Goal: Information Seeking & Learning: Find specific fact

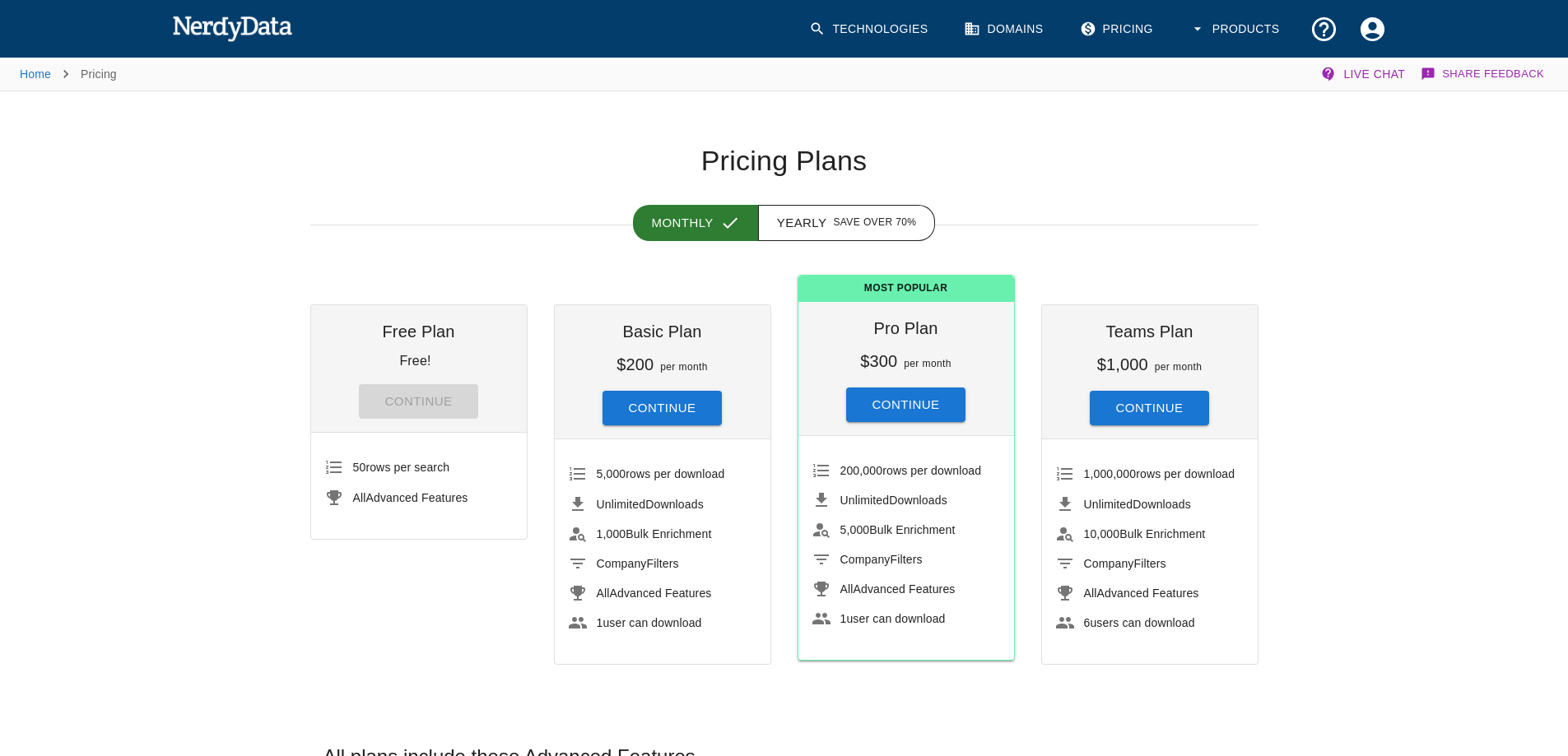
click at [843, 36] on link "Technologies" at bounding box center [869, 29] width 141 height 49
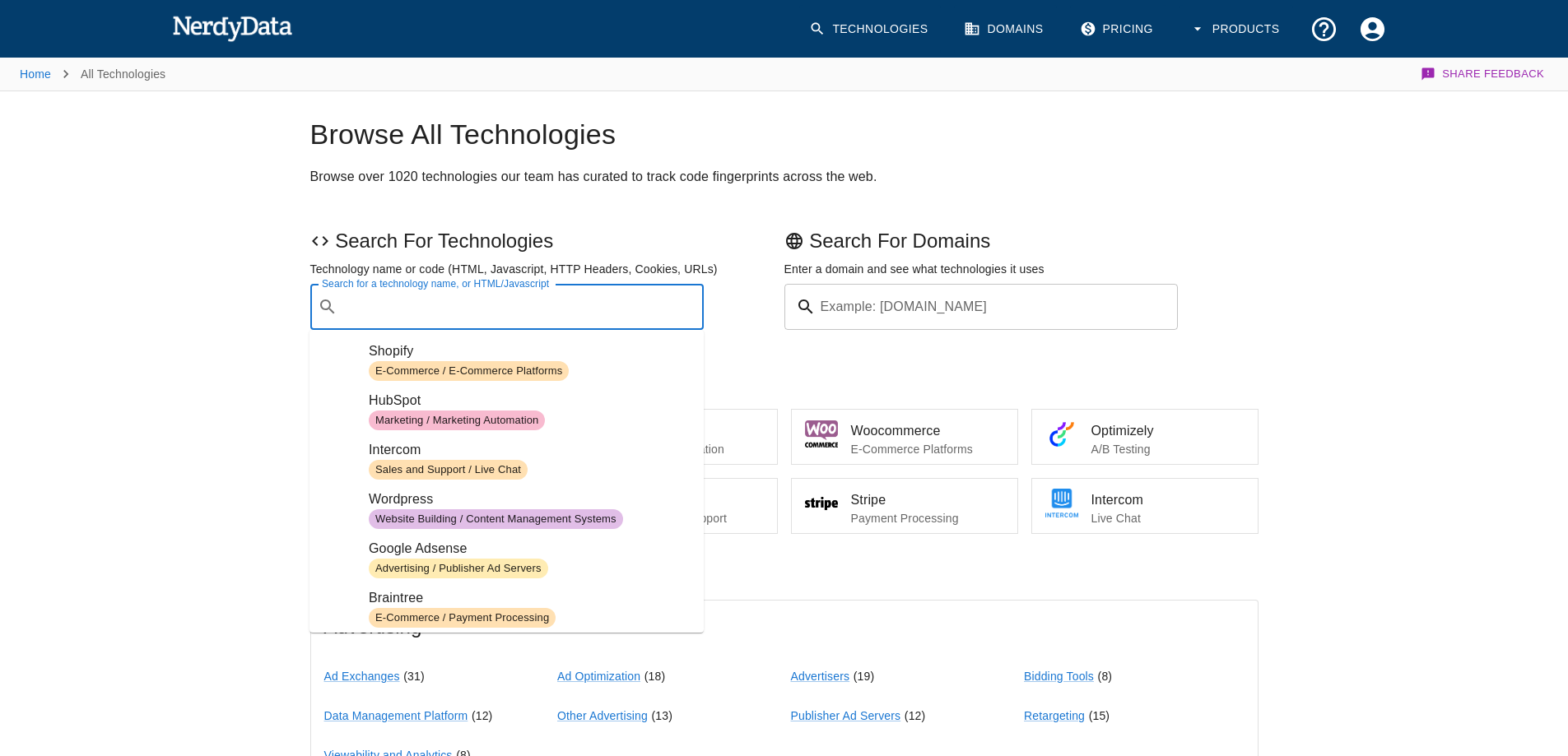
click at [446, 318] on input "Search for a technology name, or HTML/Javascript" at bounding box center [520, 306] width 353 height 31
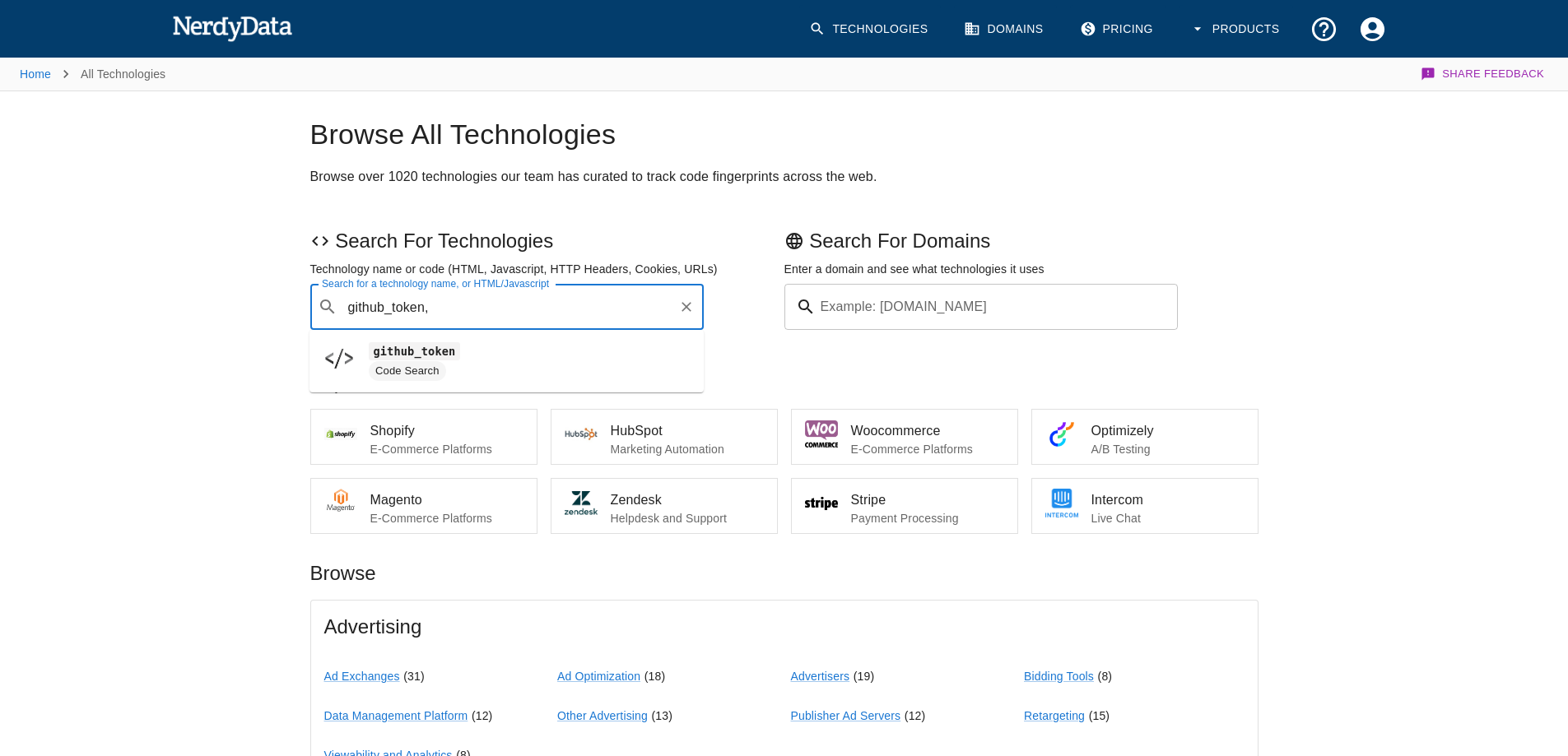
type input "github_token,"
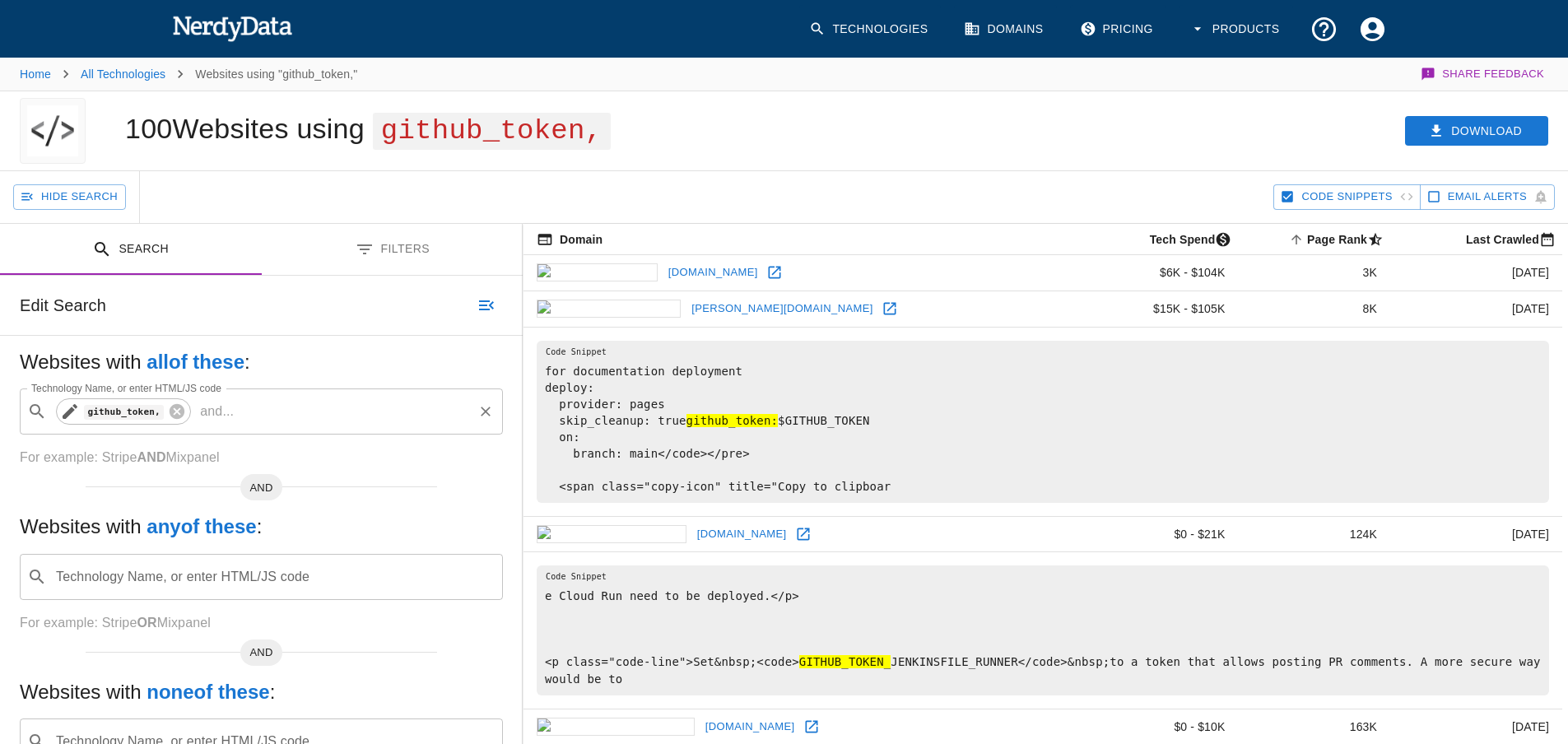
click at [69, 405] on icon at bounding box center [70, 411] width 20 height 20
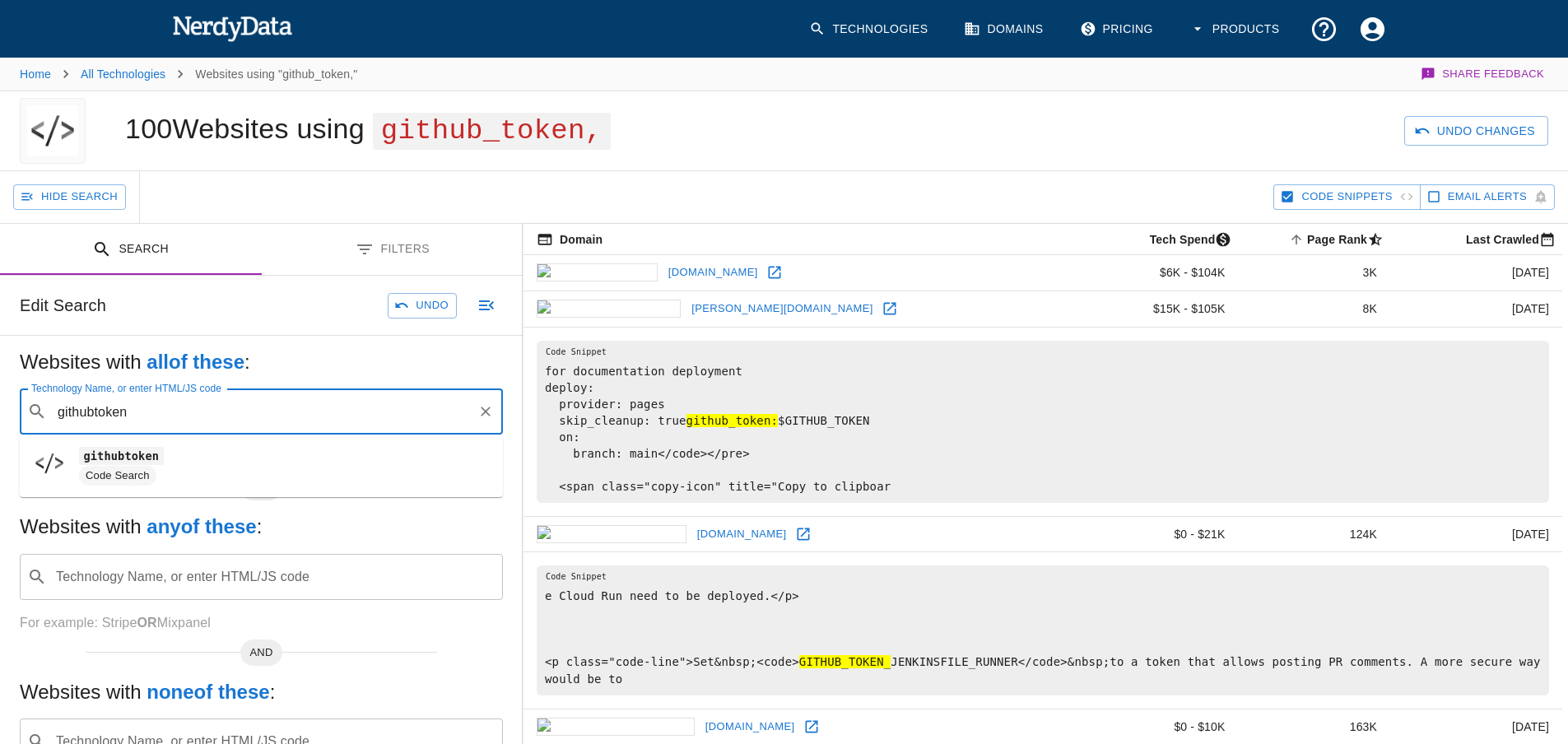
type input "githubtoken"
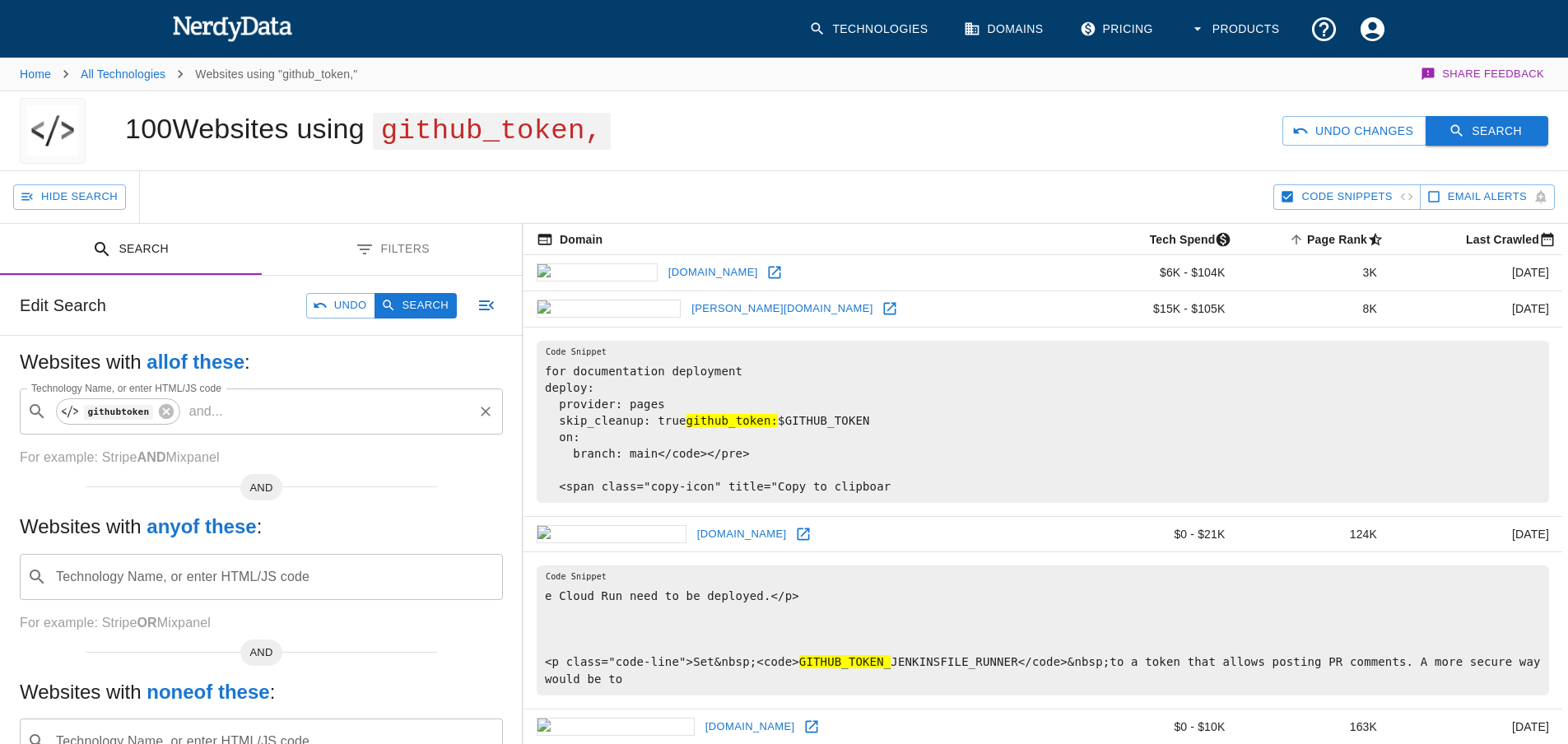
click at [1464, 122] on icon "button" at bounding box center [1457, 130] width 17 height 17
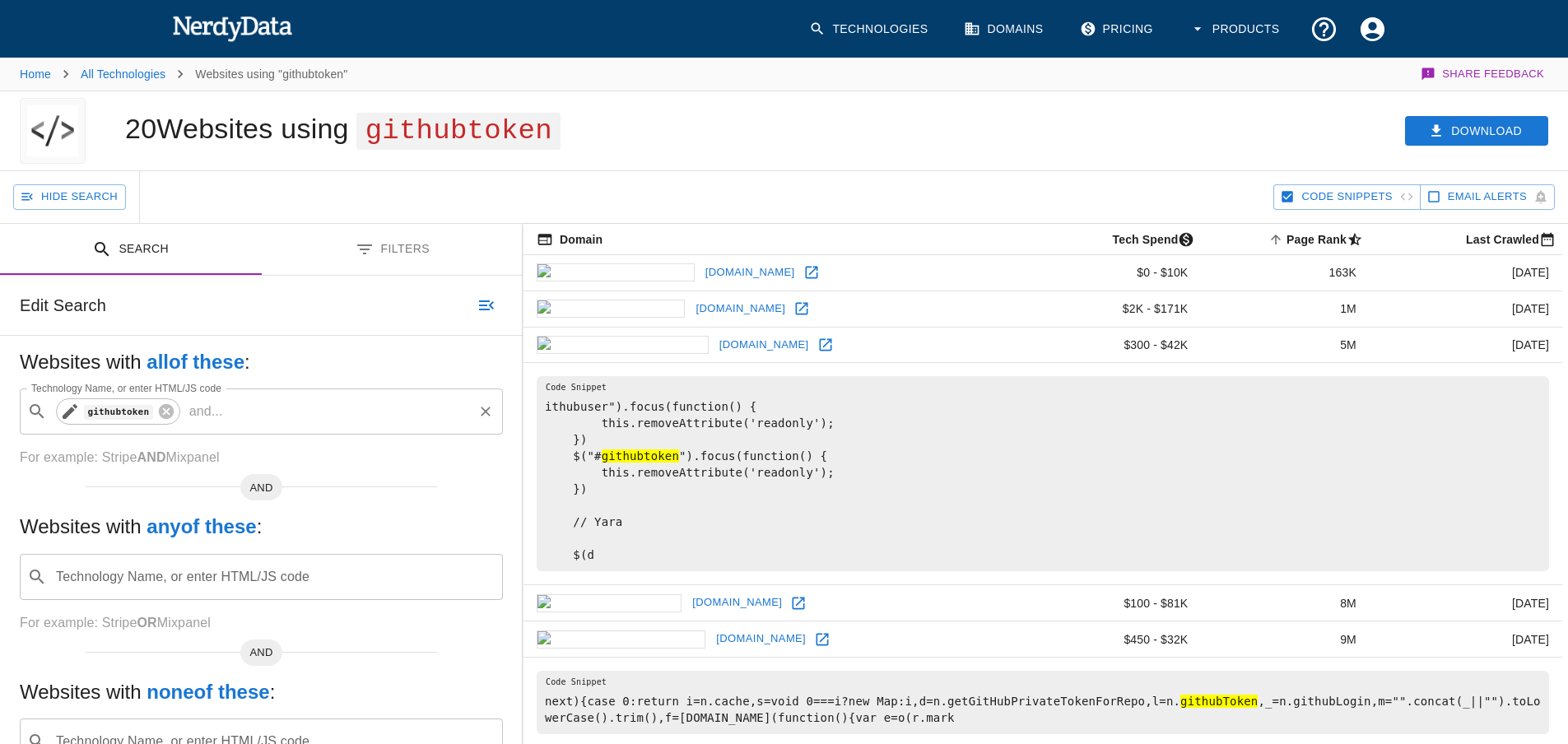
click at [70, 411] on icon at bounding box center [70, 411] width 15 height 15
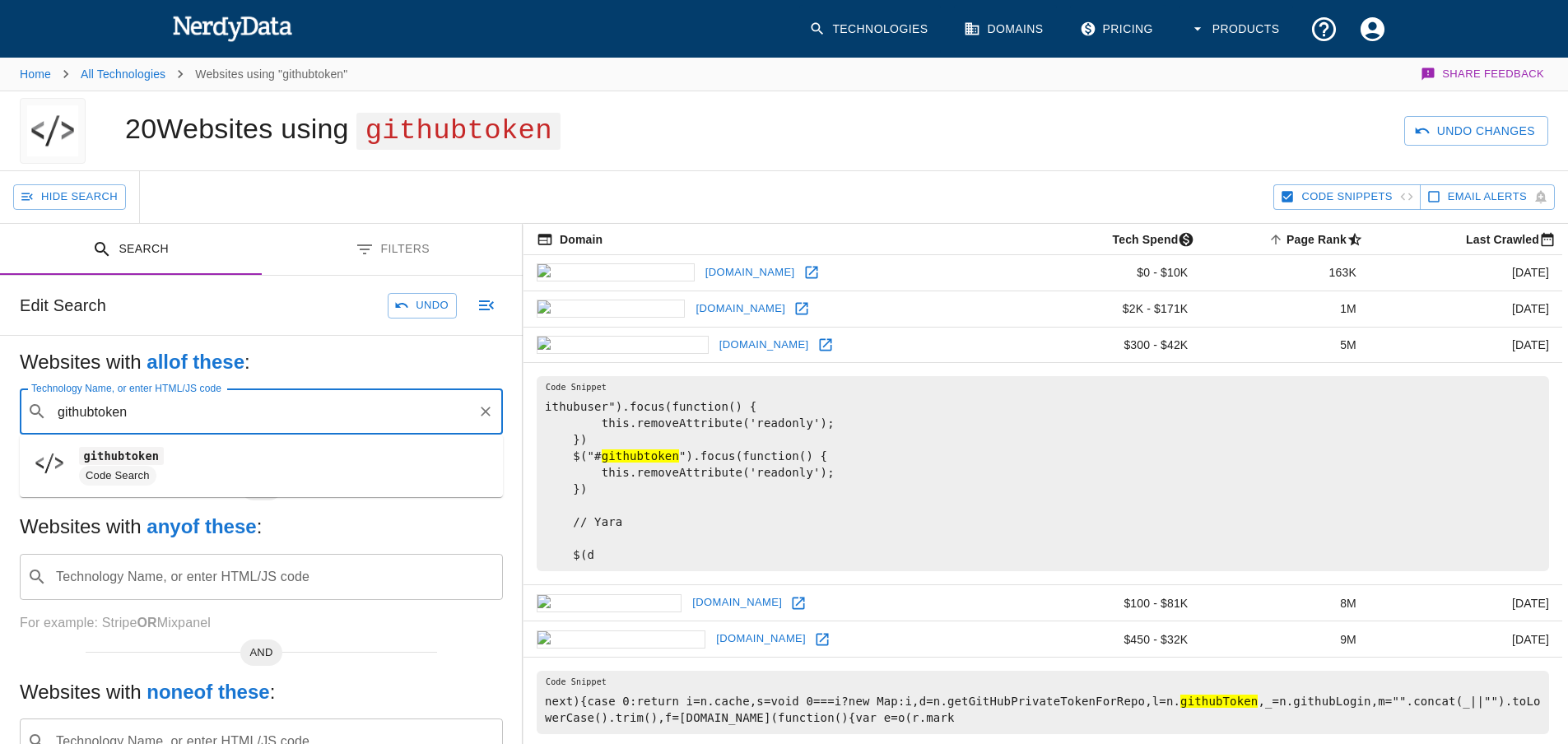
drag, startPoint x: 92, startPoint y: 407, endPoint x: 27, endPoint y: 410, distance: 65.1
click at [27, 410] on div "​ githubtoken Technology Name, or enter HTML/JS code" at bounding box center [261, 411] width 483 height 46
type input "authorization: token"
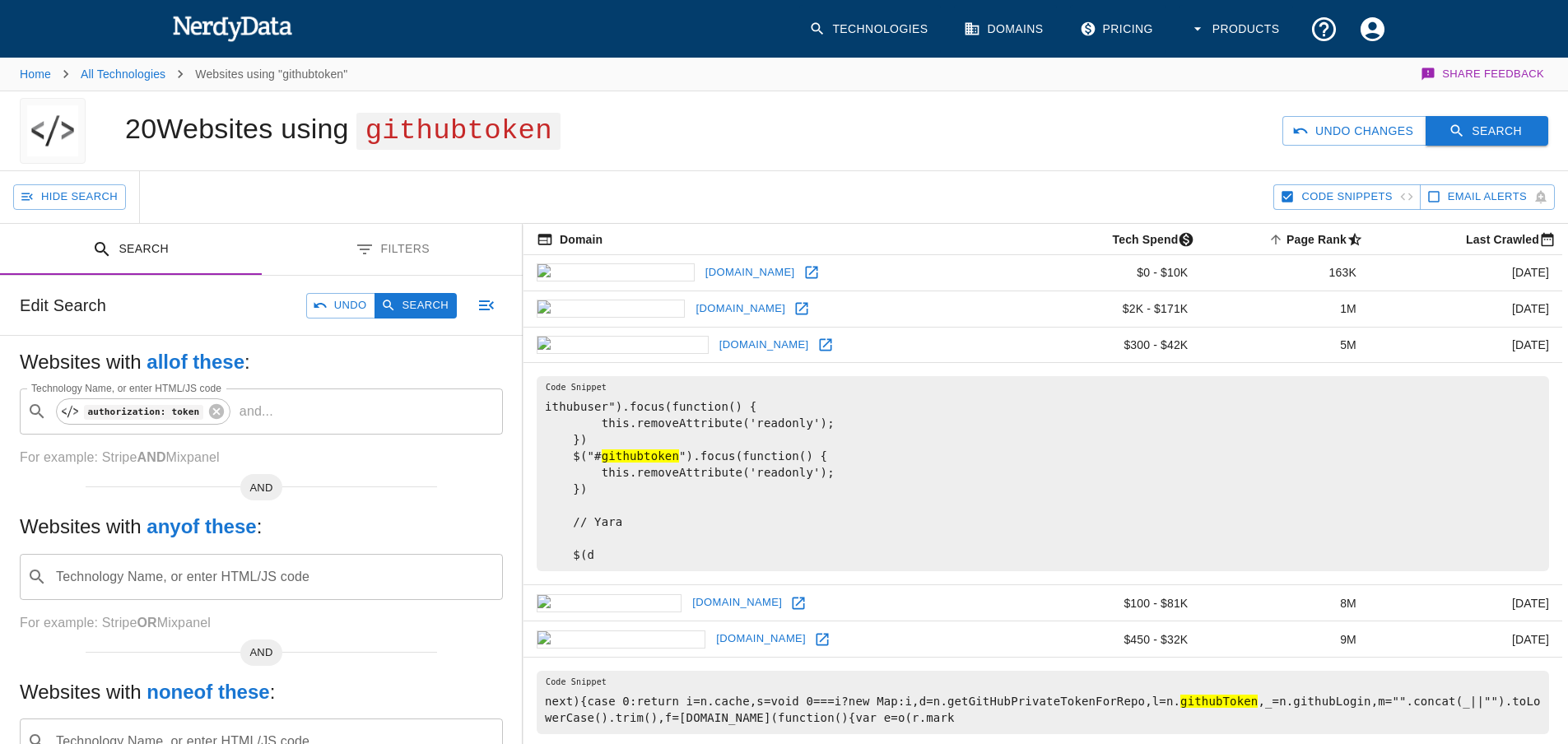
click at [1508, 127] on button "Search" at bounding box center [1487, 131] width 122 height 31
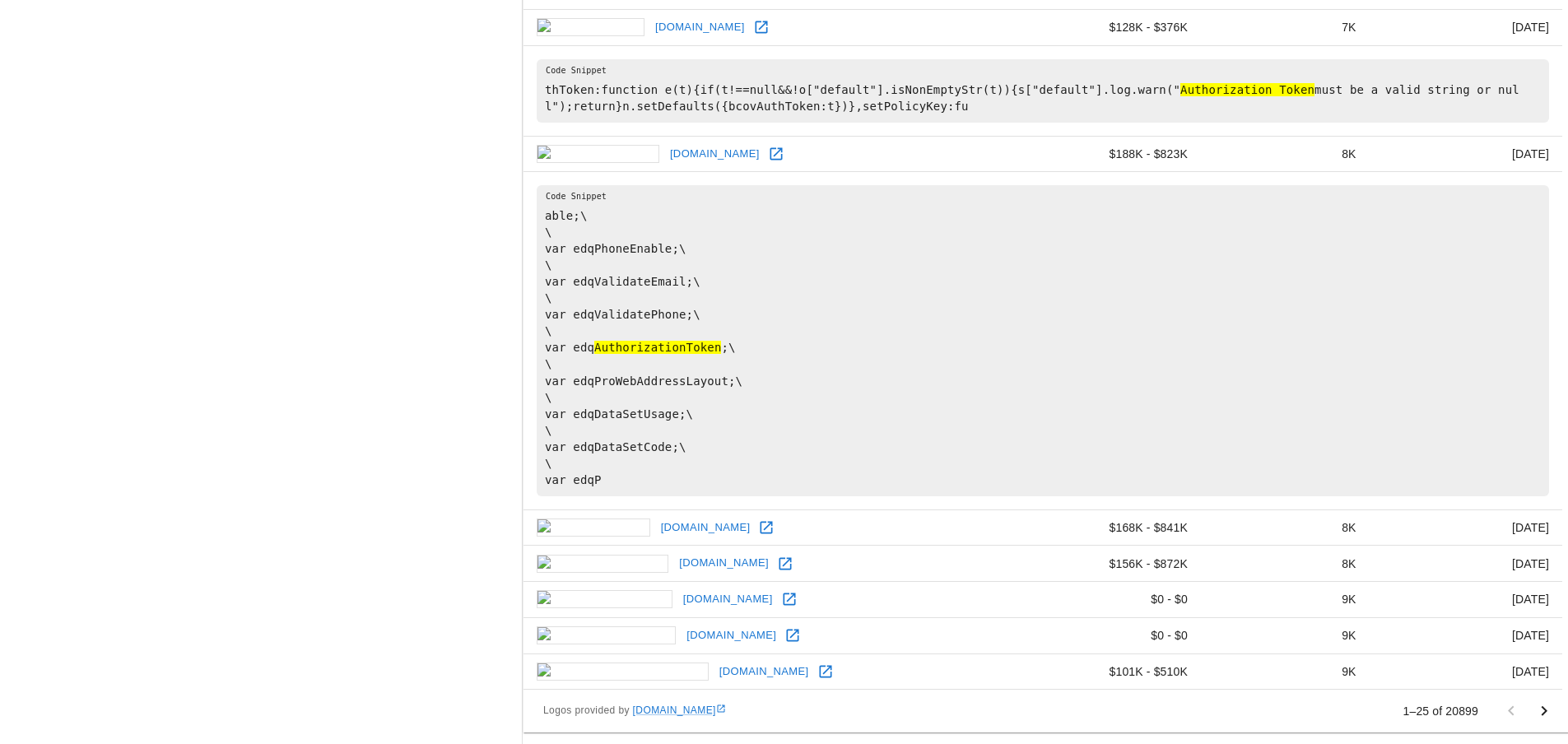
scroll to position [1521, 0]
click at [1547, 709] on icon "Go to next page" at bounding box center [1545, 709] width 6 height 10
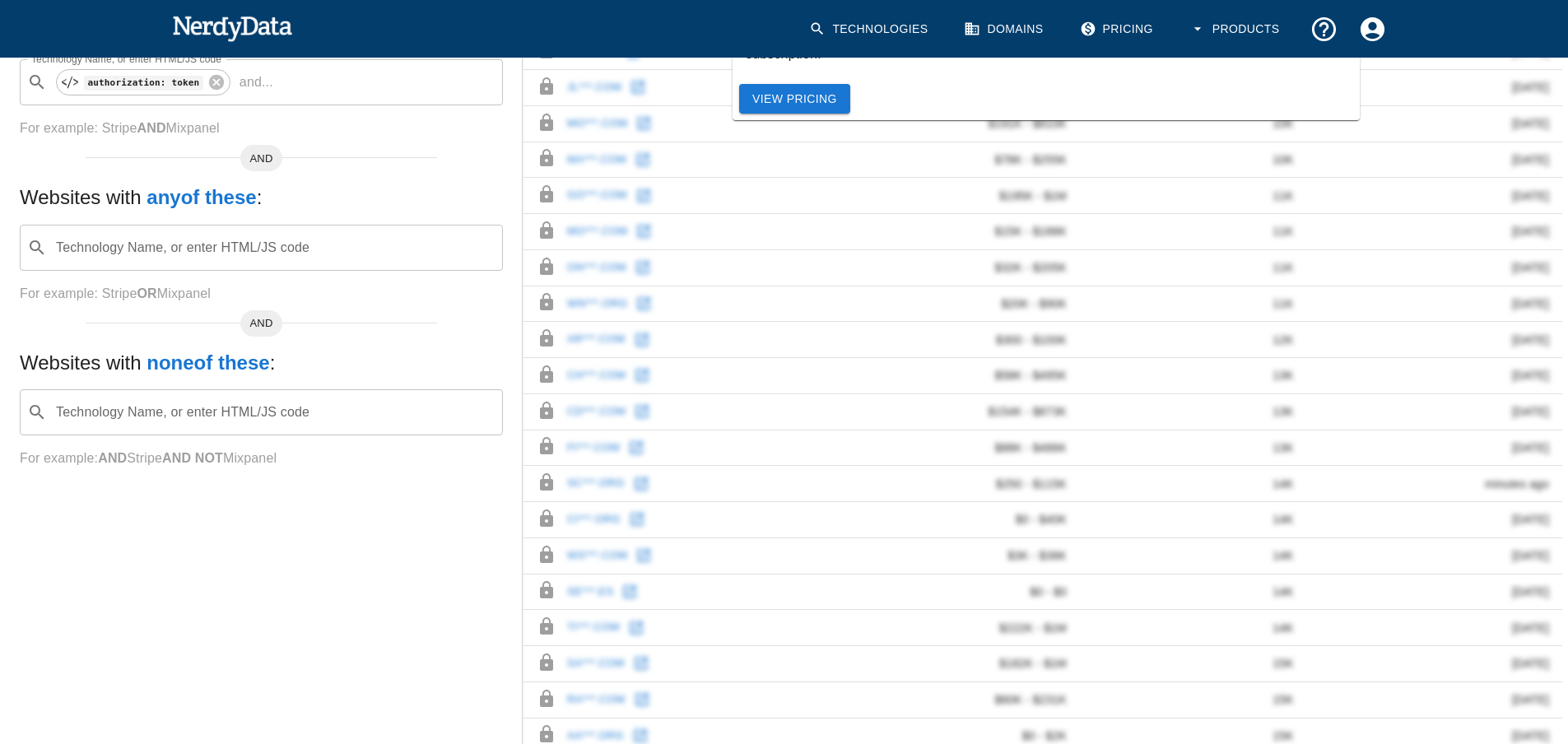
scroll to position [468, 0]
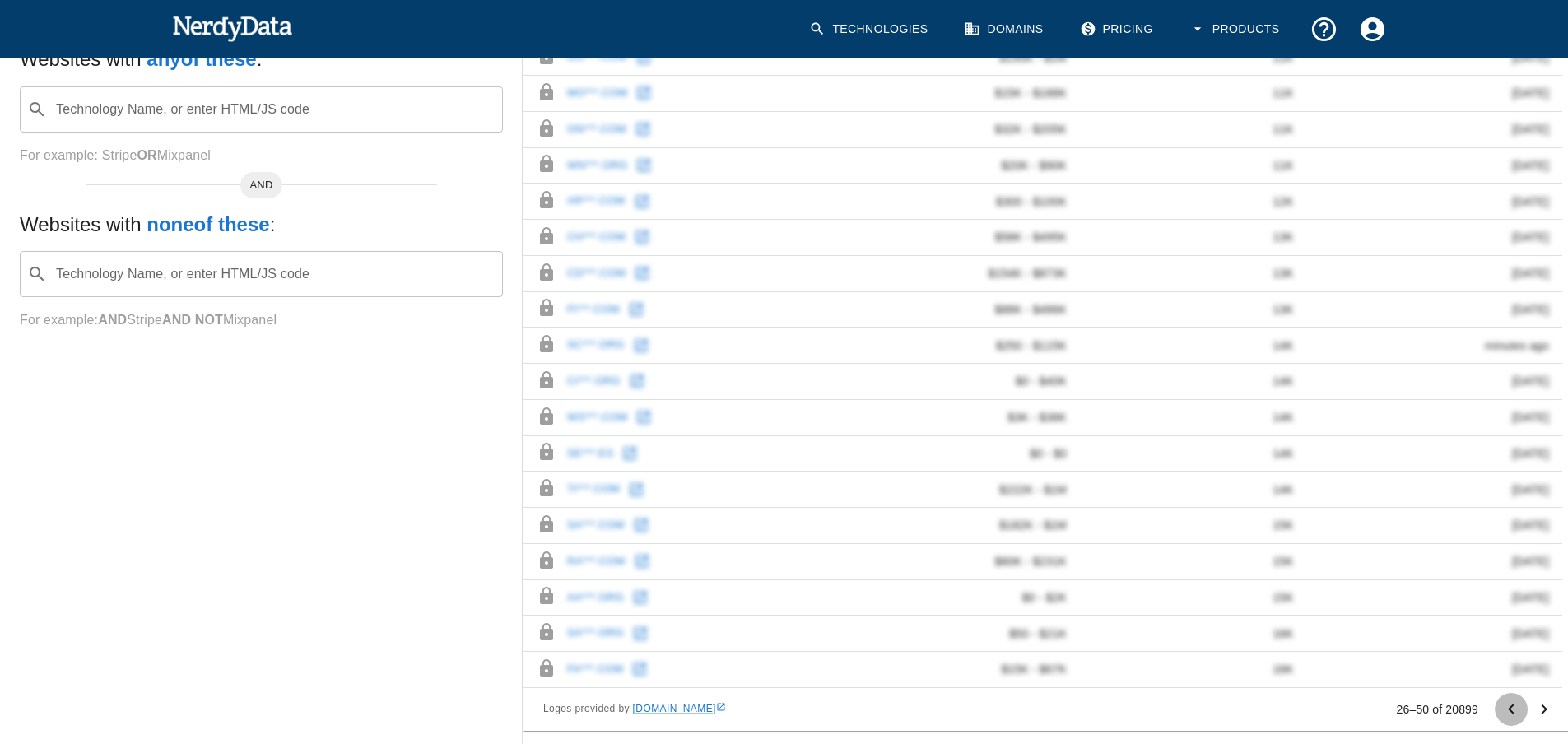
click at [1500, 707] on button "Go to previous page" at bounding box center [1510, 708] width 33 height 33
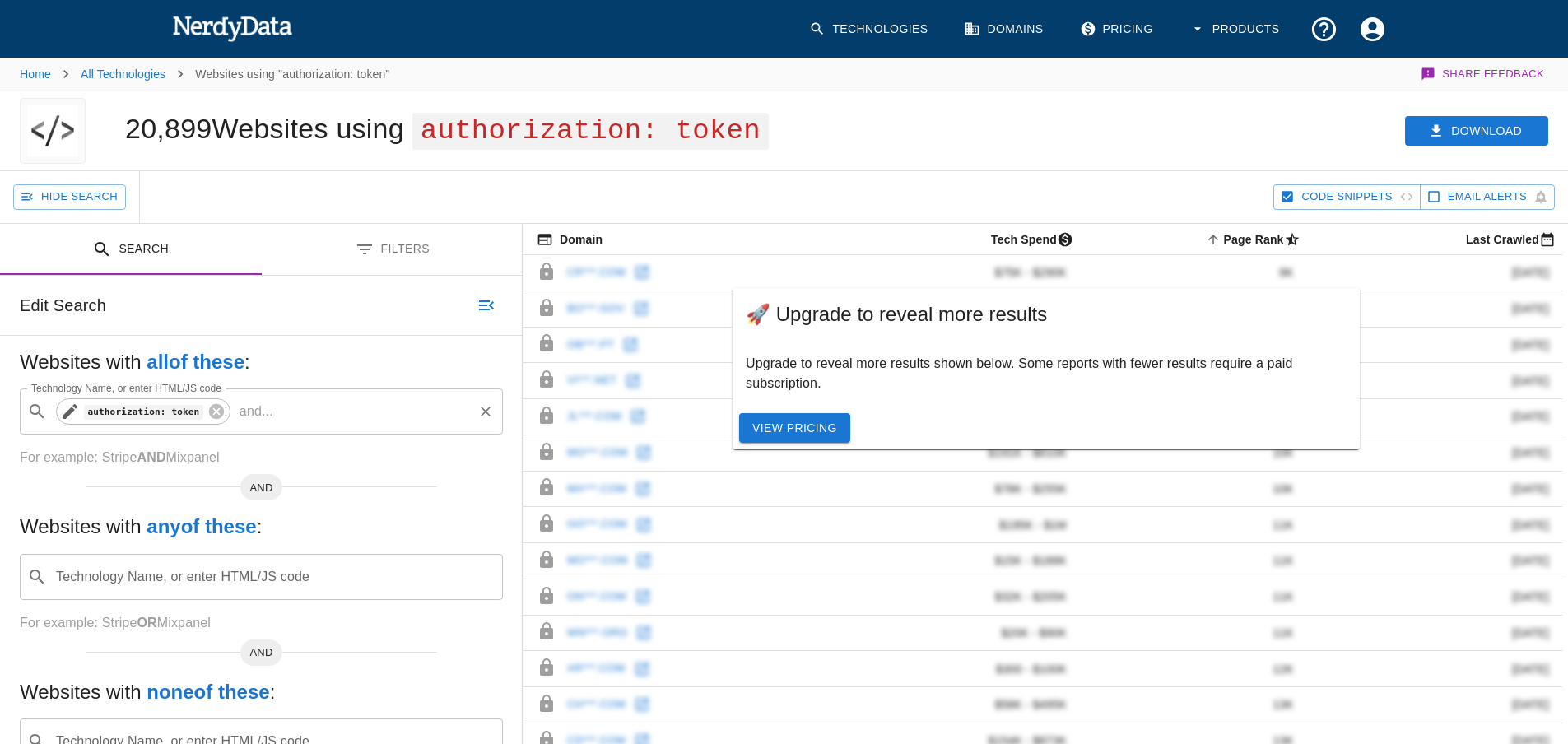
click at [78, 415] on icon at bounding box center [70, 411] width 20 height 20
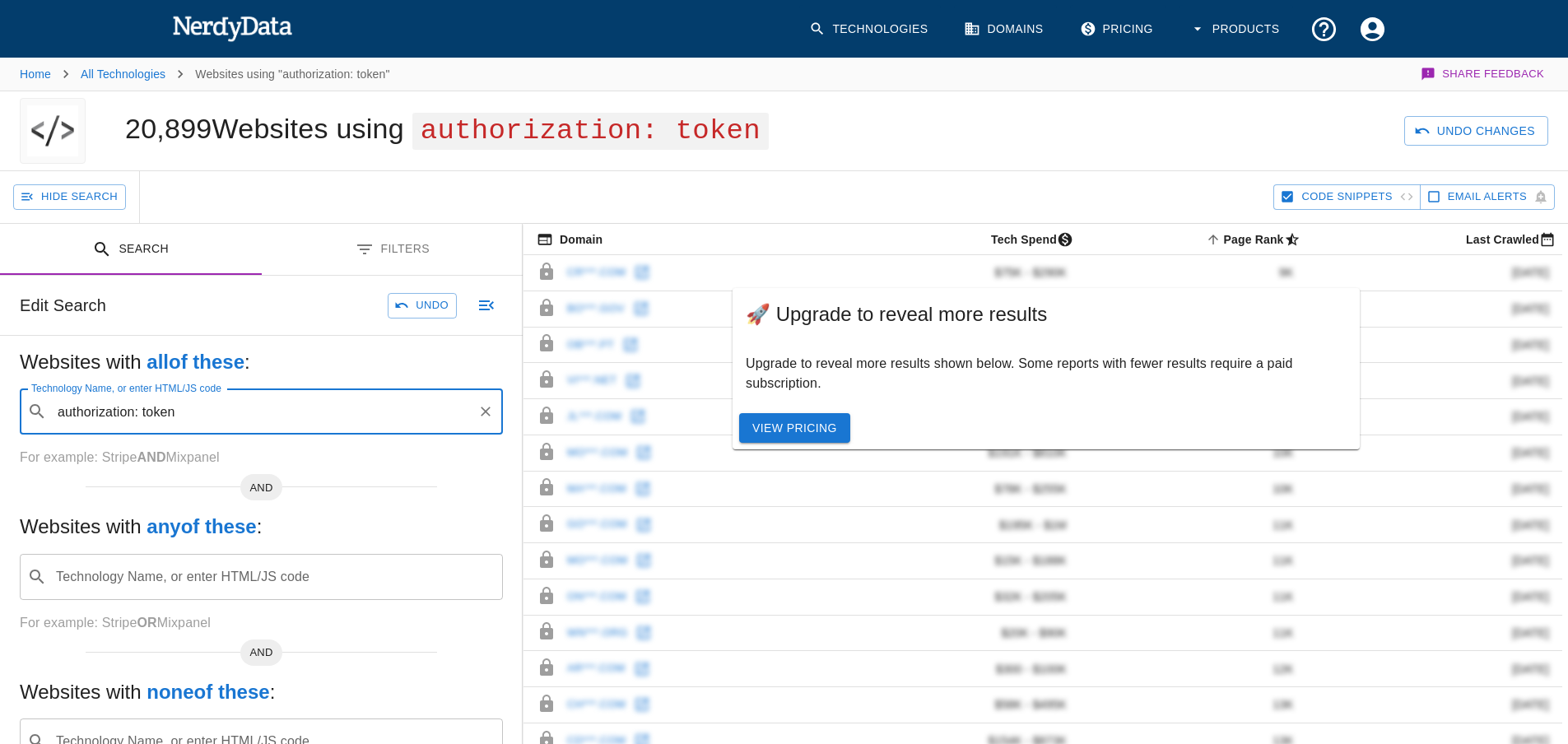
click at [154, 413] on input "authorization: token" at bounding box center [262, 410] width 417 height 31
click at [154, 413] on input "authorization: token" at bounding box center [260, 410] width 420 height 31
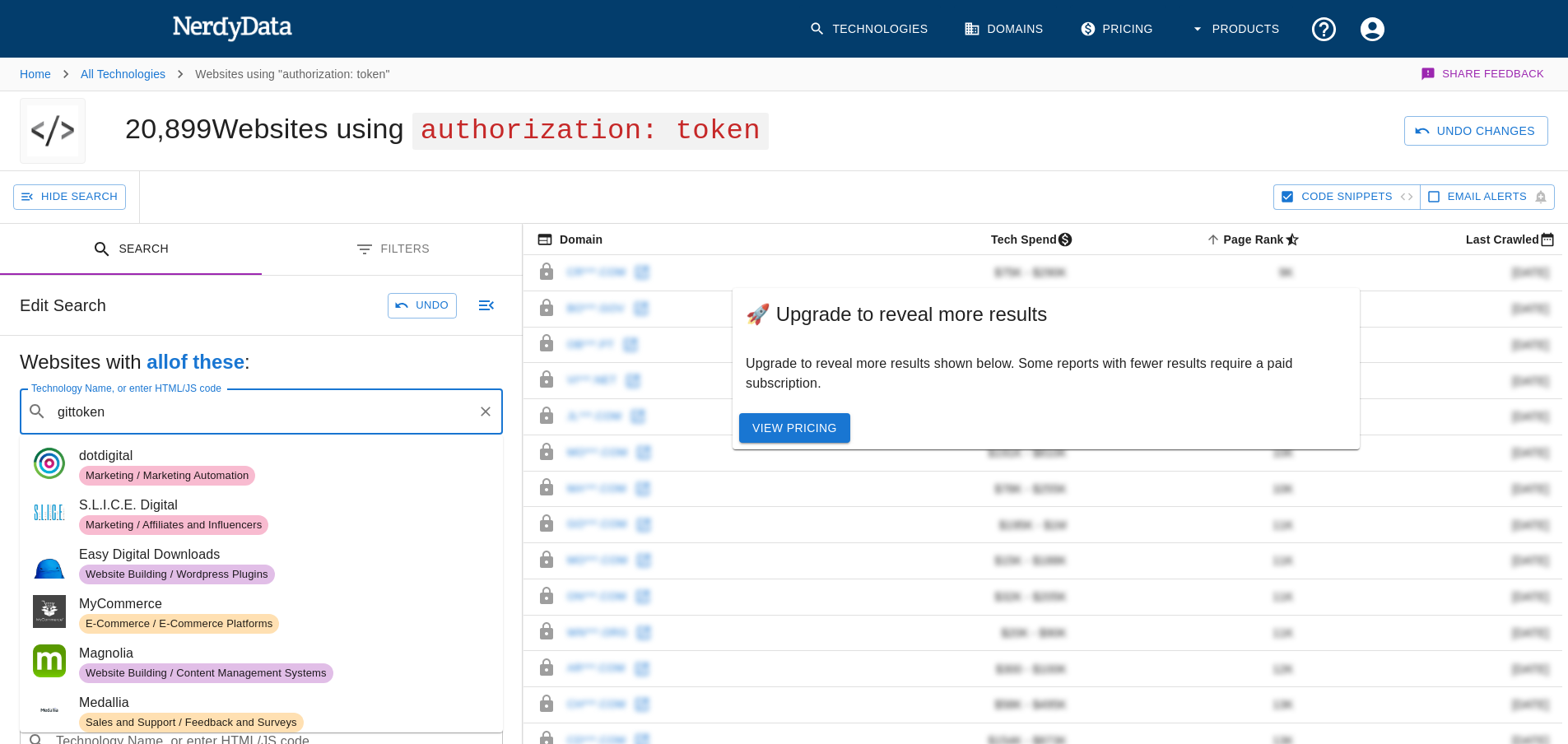
type input "gittoken"
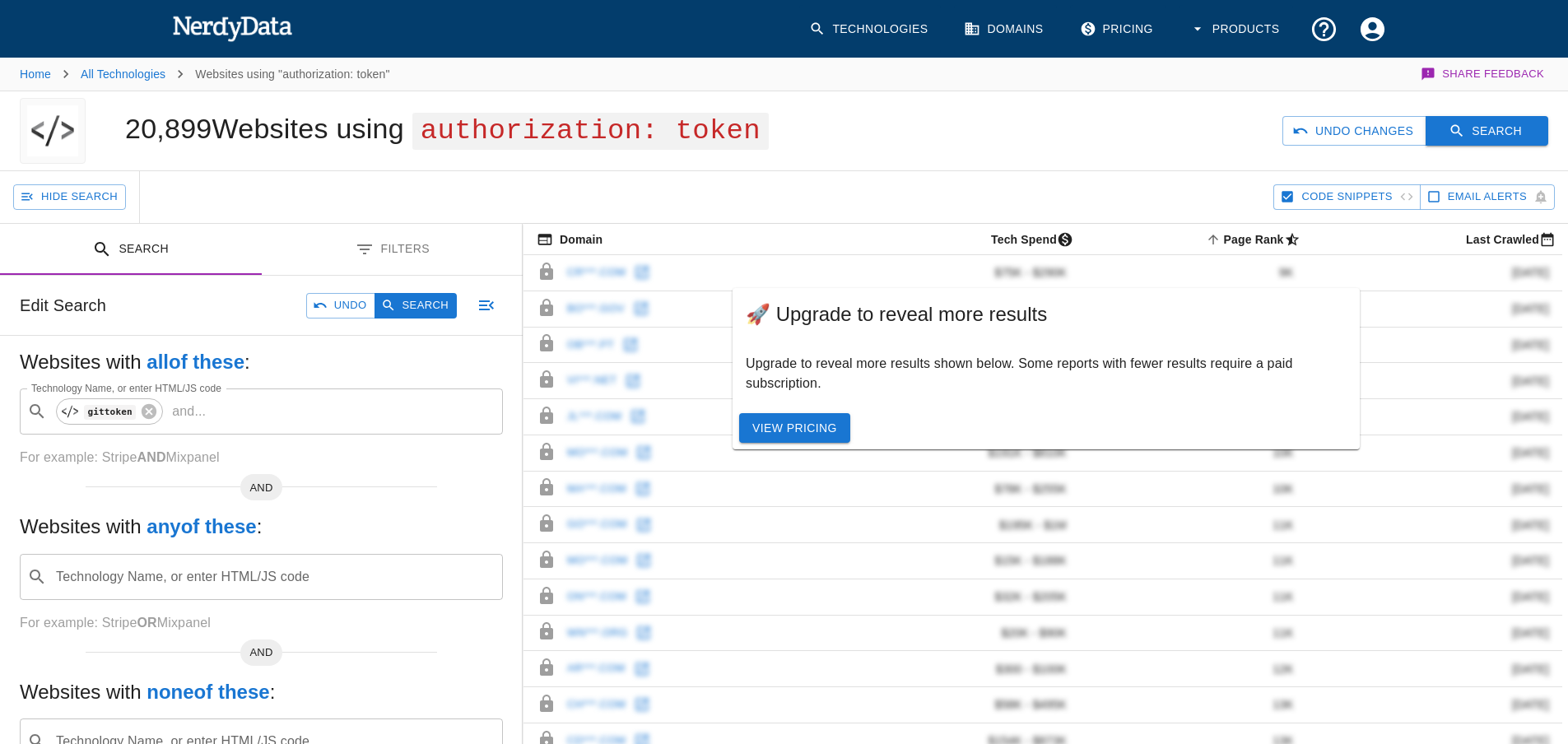
click at [1450, 136] on icon "button" at bounding box center [1457, 130] width 17 height 17
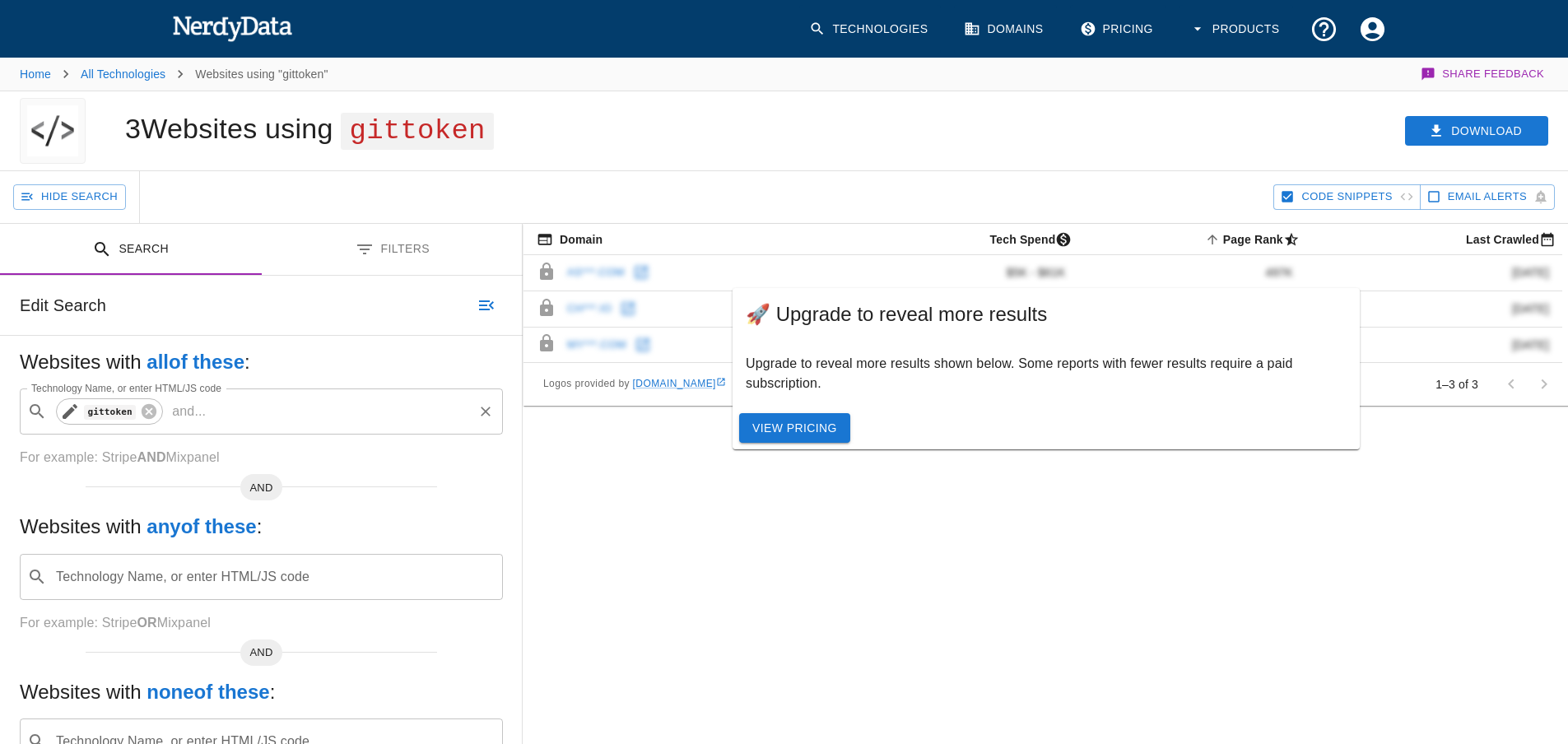
click at [68, 411] on icon at bounding box center [70, 411] width 15 height 15
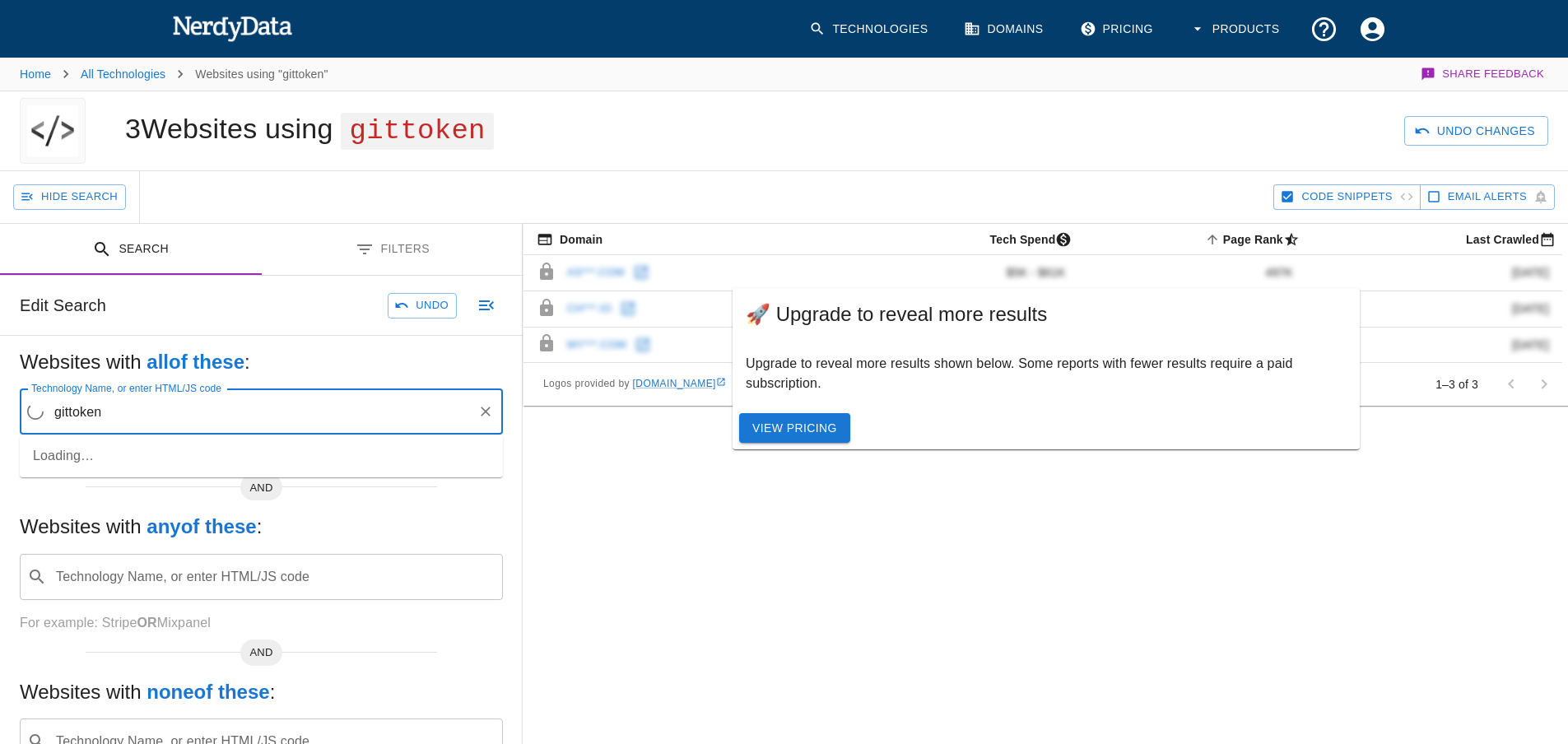
drag, startPoint x: 116, startPoint y: 410, endPoint x: 20, endPoint y: 408, distance: 96.0
click at [20, 408] on div "​ gittoken Technology Name, or enter HTML/JS code" at bounding box center [261, 411] width 483 height 46
type input "github_token"
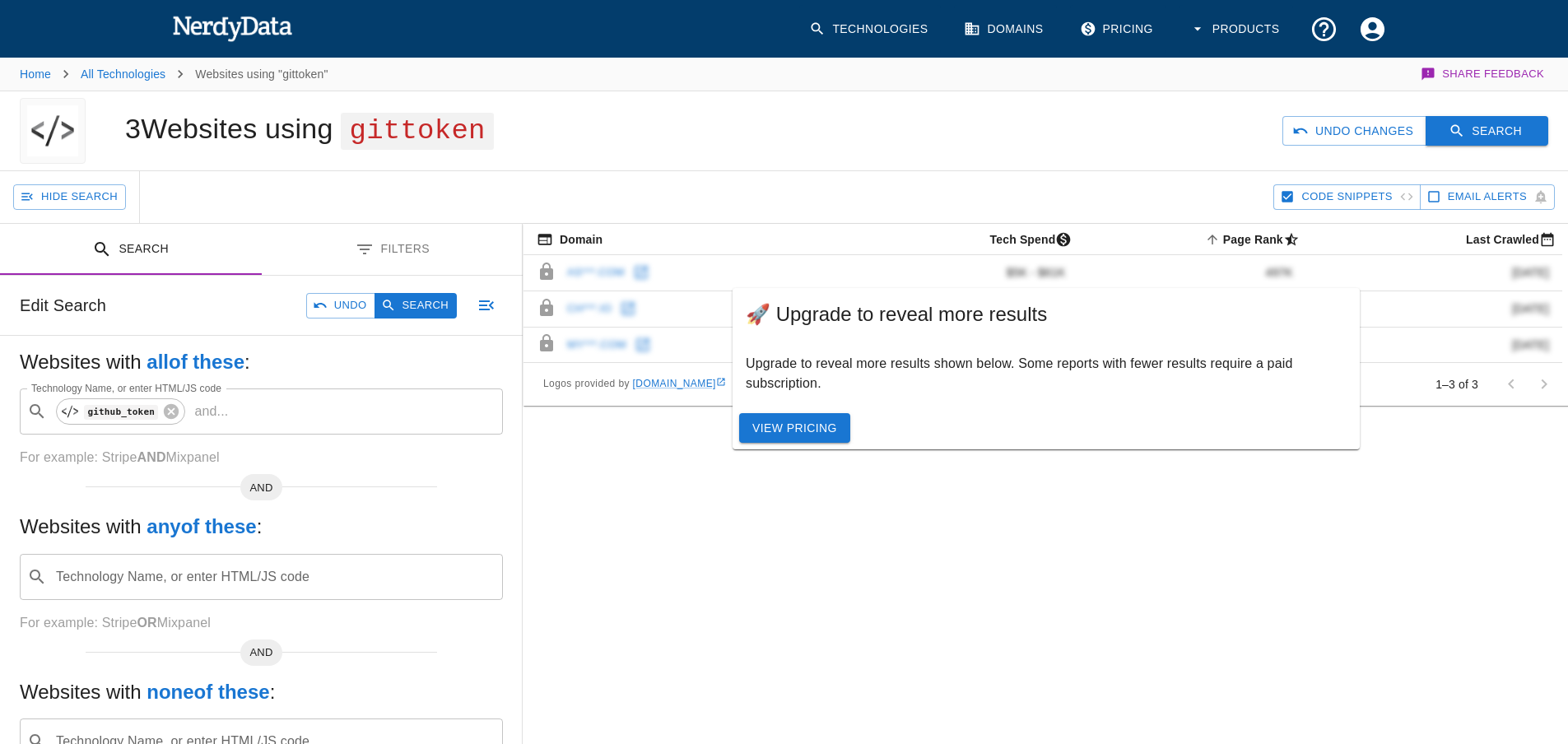
click at [1514, 128] on button "Search" at bounding box center [1487, 131] width 122 height 31
